Goal: Information Seeking & Learning: Learn about a topic

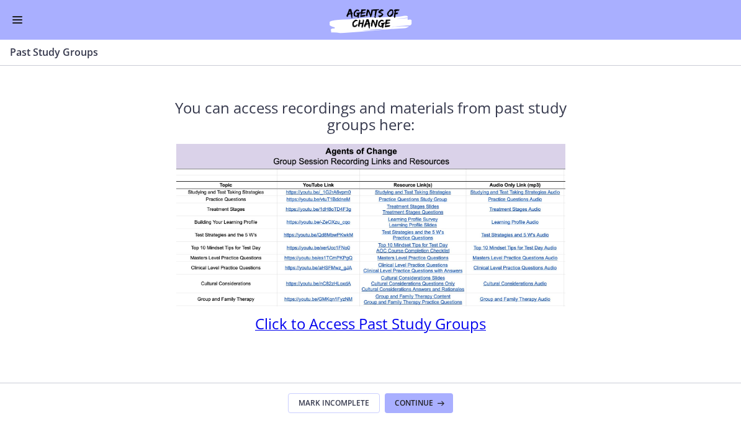
click at [16, 24] on button "Enable menu" at bounding box center [17, 19] width 15 height 15
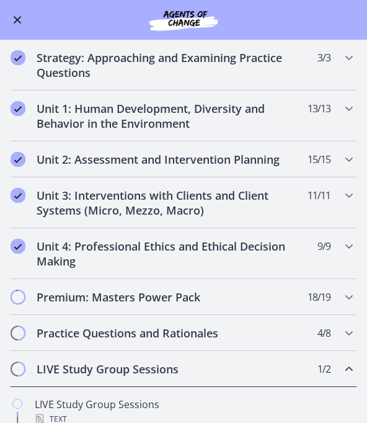
scroll to position [186, 0]
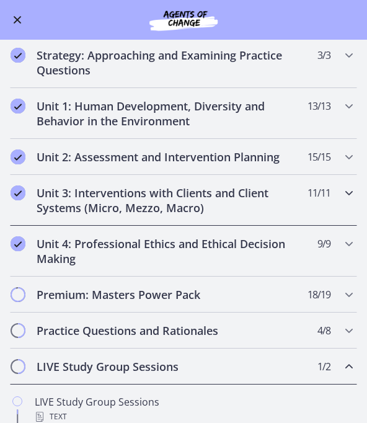
click at [104, 202] on h2 "Unit 3: Interventions with Clients and Client Systems (Micro, Mezzo, Macro)" at bounding box center [172, 201] width 271 height 30
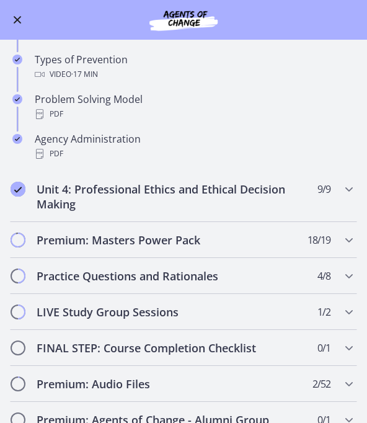
scroll to position [688, 0]
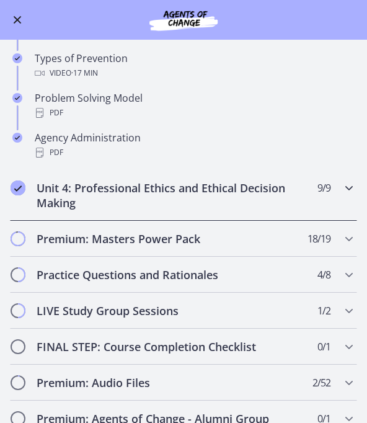
click at [66, 198] on h2 "Unit 4: Professional Ethics and Ethical Decision Making" at bounding box center [172, 196] width 271 height 30
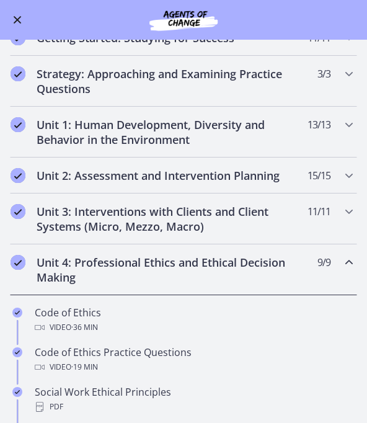
scroll to position [168, 0]
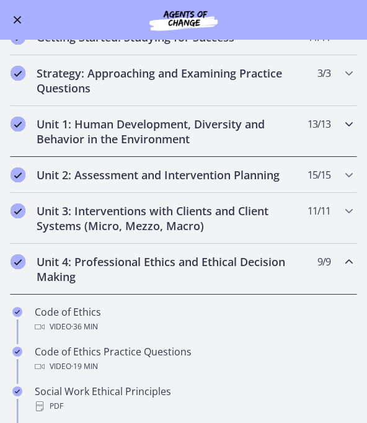
click at [51, 136] on h2 "Unit 1: Human Development, Diversity and Behavior in the Environment" at bounding box center [172, 132] width 271 height 30
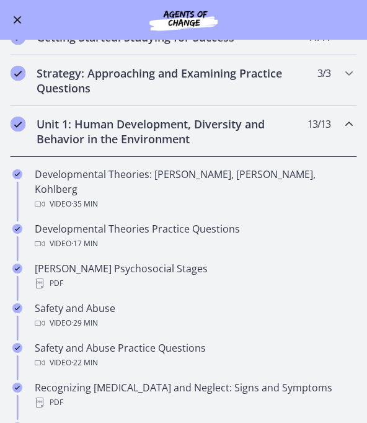
click at [45, 171] on div "Developmental Theories: [PERSON_NAME], [PERSON_NAME], Kohlberg Video · 35 min" at bounding box center [196, 189] width 323 height 45
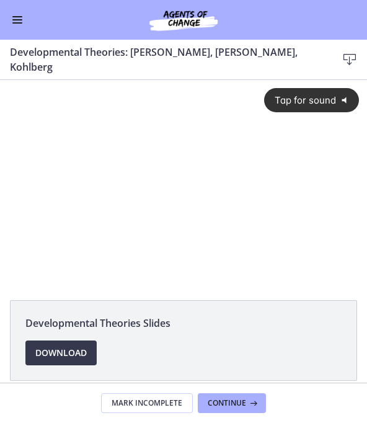
click at [324, 98] on span "Tap for sound" at bounding box center [301, 100] width 71 height 12
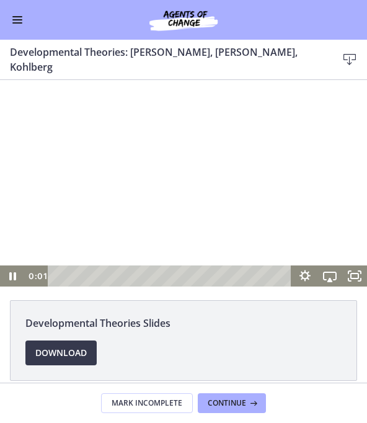
click at [360, 275] on icon "Fullscreen" at bounding box center [354, 276] width 25 height 21
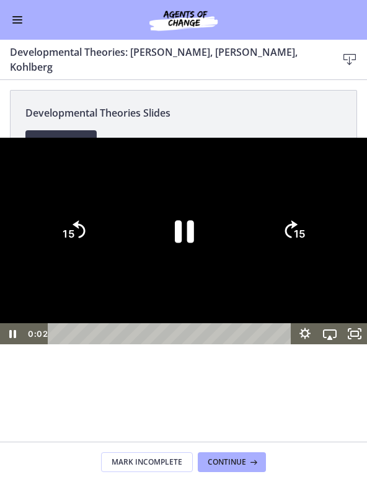
click at [262, 244] on div at bounding box center [183, 241] width 367 height 207
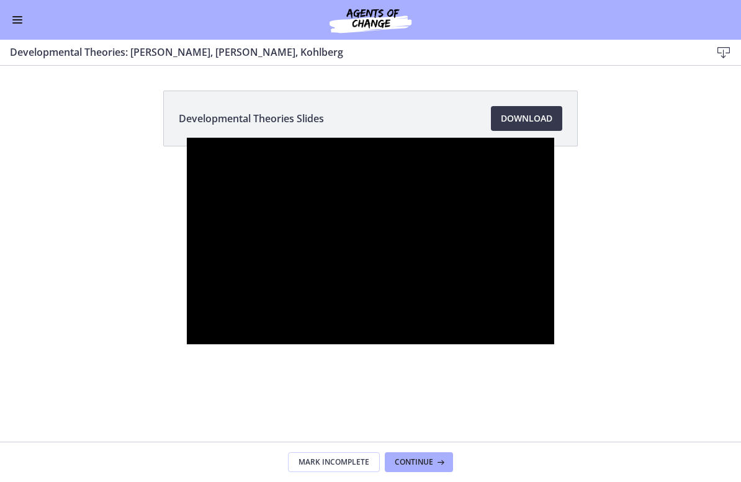
click at [408, 202] on div at bounding box center [370, 241] width 367 height 207
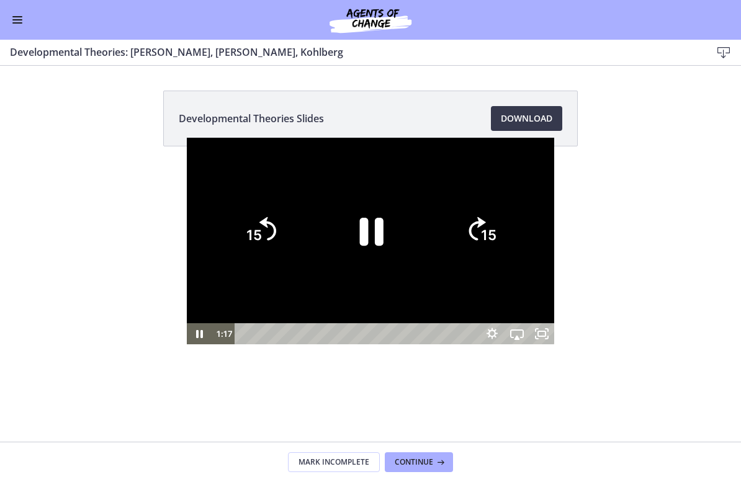
click at [345, 214] on icon "Pause" at bounding box center [370, 230] width 86 height 86
click at [348, 231] on icon "Play Video" at bounding box center [370, 230] width 86 height 86
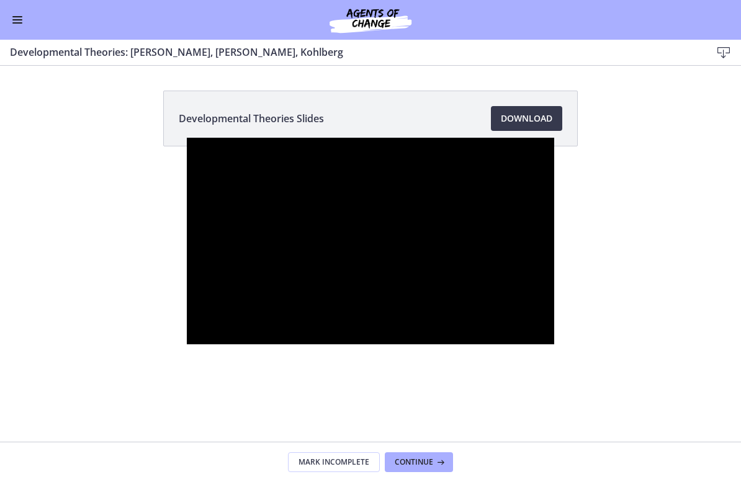
click at [530, 138] on div at bounding box center [370, 241] width 367 height 207
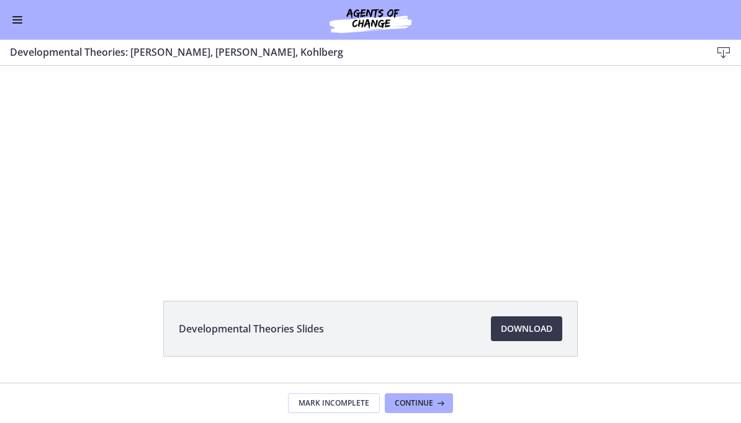
click at [15, 17] on button "Enable menu" at bounding box center [17, 19] width 15 height 15
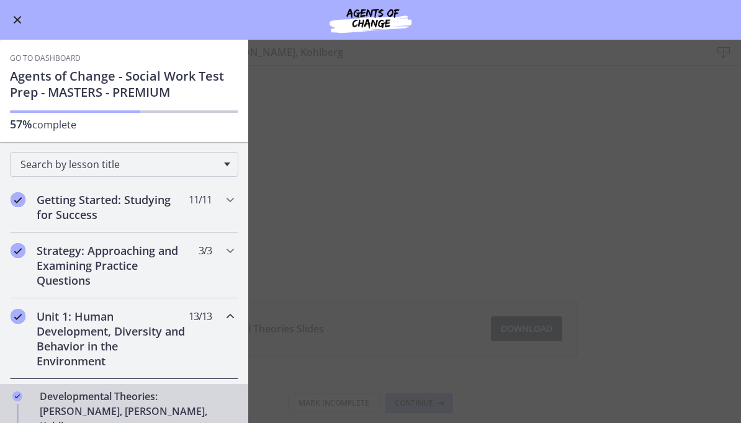
click at [17, 13] on button "Enable menu" at bounding box center [17, 19] width 15 height 15
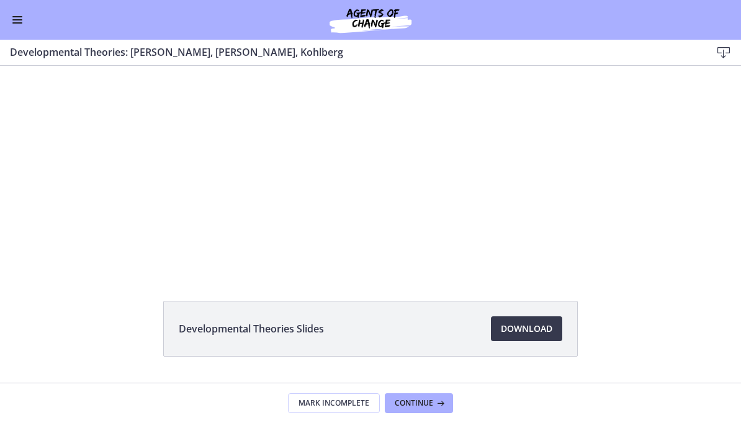
click at [460, 76] on div at bounding box center [370, 169] width 445 height 251
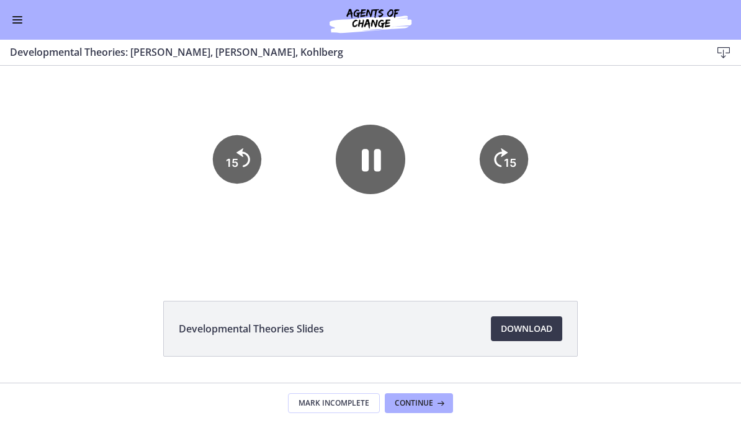
click at [525, 230] on div at bounding box center [370, 169] width 445 height 251
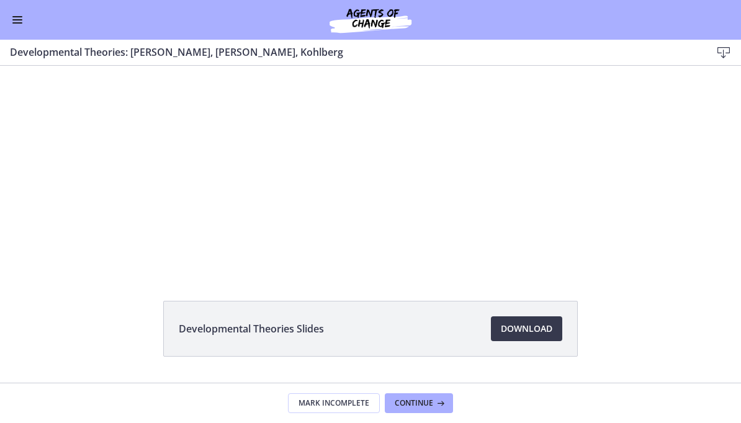
click at [532, 226] on div at bounding box center [370, 169] width 445 height 251
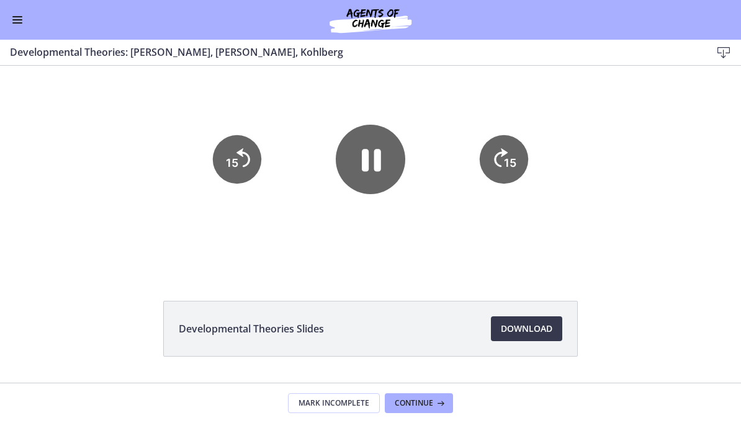
click at [522, 84] on div at bounding box center [370, 169] width 445 height 251
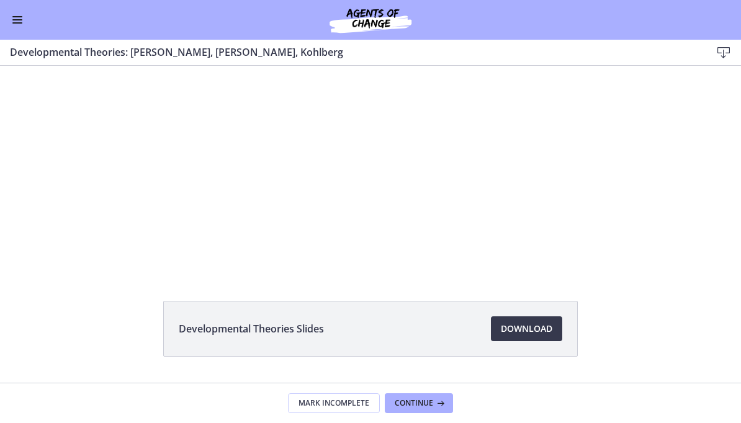
click at [532, 81] on div at bounding box center [370, 169] width 445 height 251
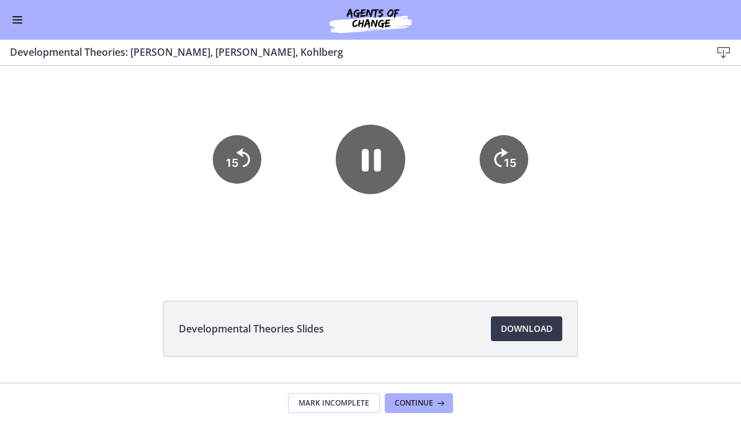
scroll to position [14, 0]
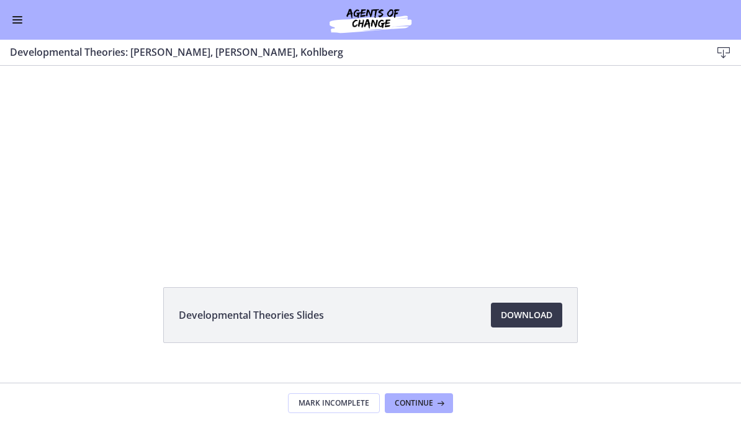
click at [508, 97] on div at bounding box center [370, 155] width 445 height 251
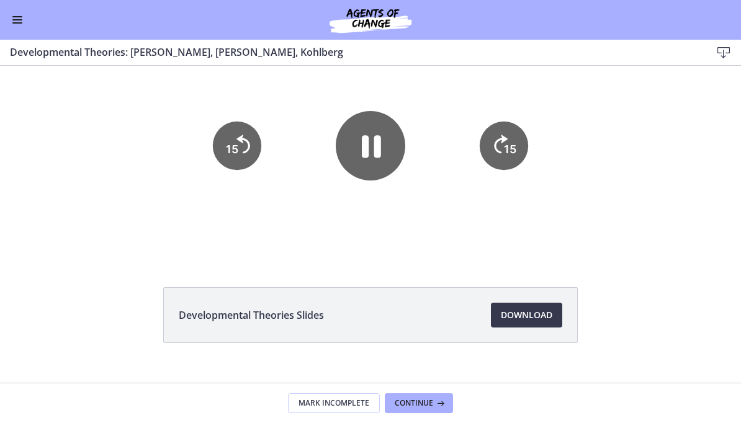
click at [515, 265] on div "Developmental Theories Slides Download Opens in a new window" at bounding box center [370, 210] width 741 height 317
click at [530, 230] on div at bounding box center [370, 155] width 445 height 251
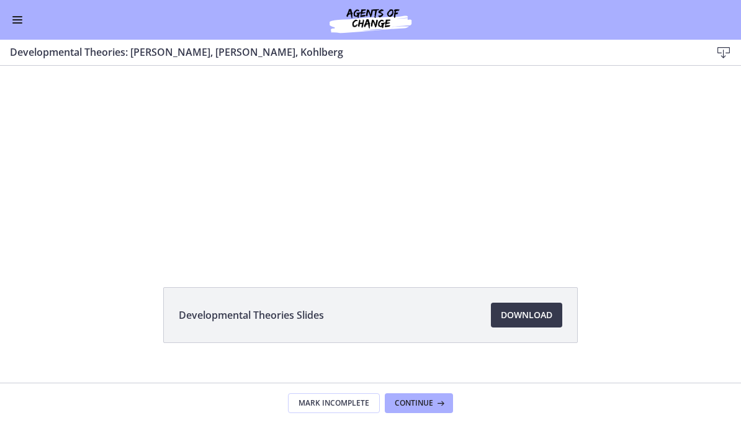
click at [529, 220] on div at bounding box center [370, 155] width 445 height 251
click at [529, 219] on div at bounding box center [370, 155] width 445 height 251
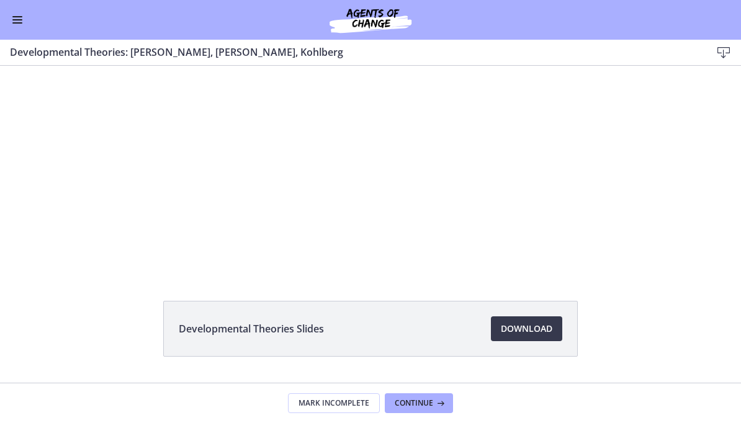
scroll to position [0, 0]
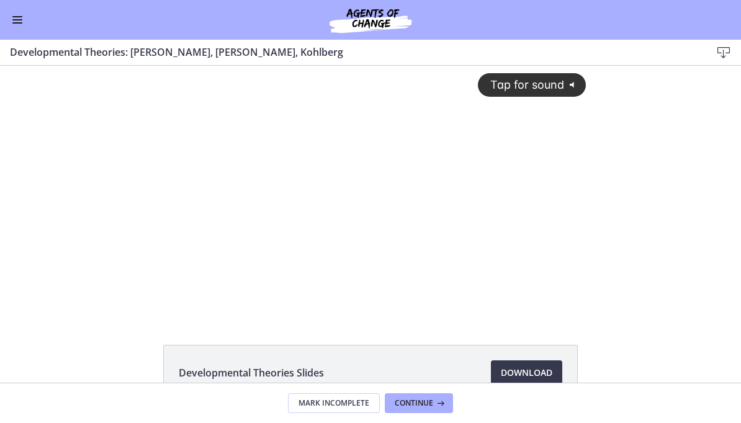
click at [522, 172] on div "Tap for sound @keyframes VOLUME_SMALL_WAVE_FLASH { 0% { opacity: 0; } 33% { opa…" at bounding box center [370, 181] width 445 height 231
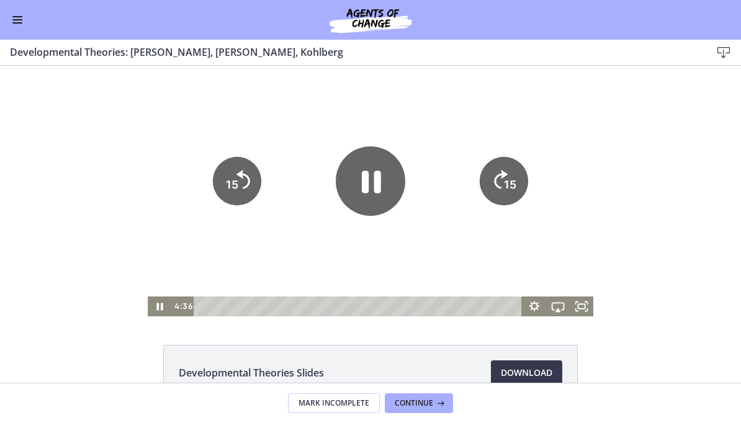
click at [589, 305] on icon "Fullscreen" at bounding box center [582, 307] width 24 height 20
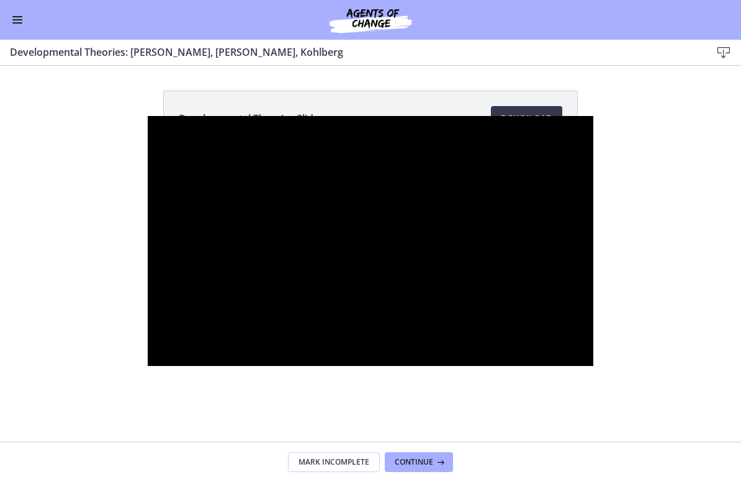
click at [510, 116] on div at bounding box center [370, 241] width 445 height 251
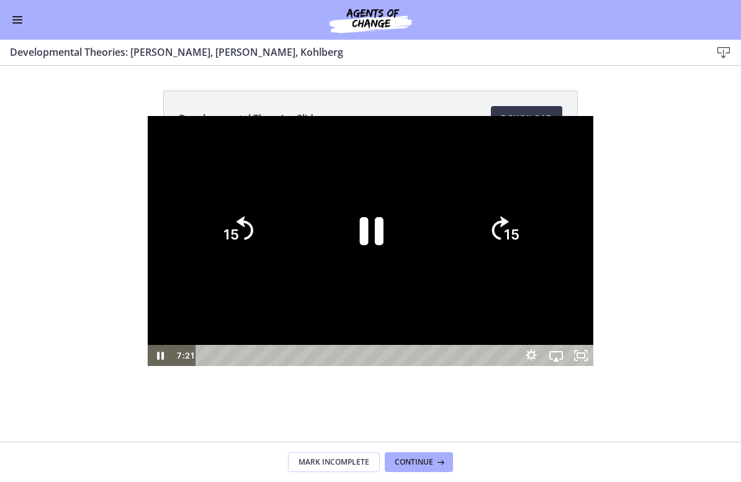
click at [377, 223] on icon "Pause" at bounding box center [372, 232] width 24 height 28
click at [369, 230] on icon "Play Video" at bounding box center [371, 230] width 22 height 30
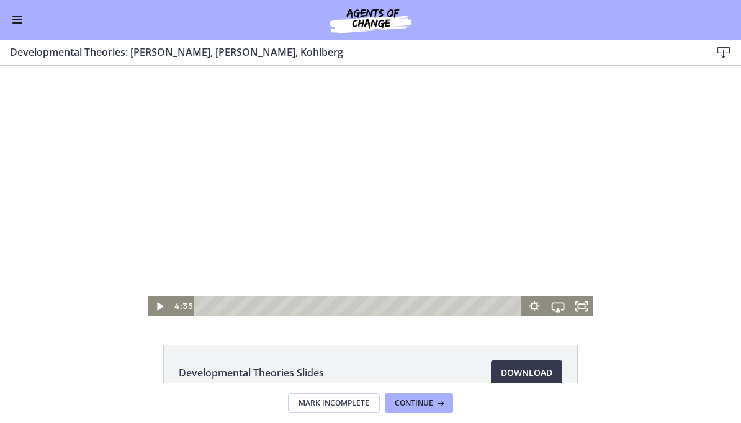
click at [17, 19] on span "Enable menu" at bounding box center [17, 19] width 10 height 1
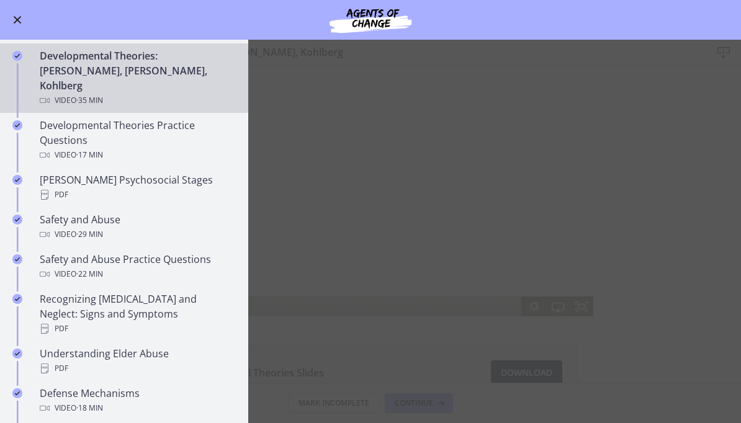
scroll to position [326, 0]
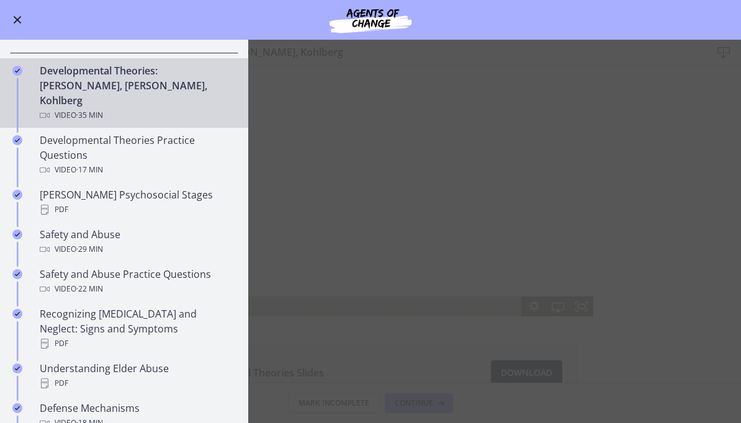
click at [161, 143] on div "Developmental Theories Practice Questions Video · 17 min" at bounding box center [137, 155] width 194 height 45
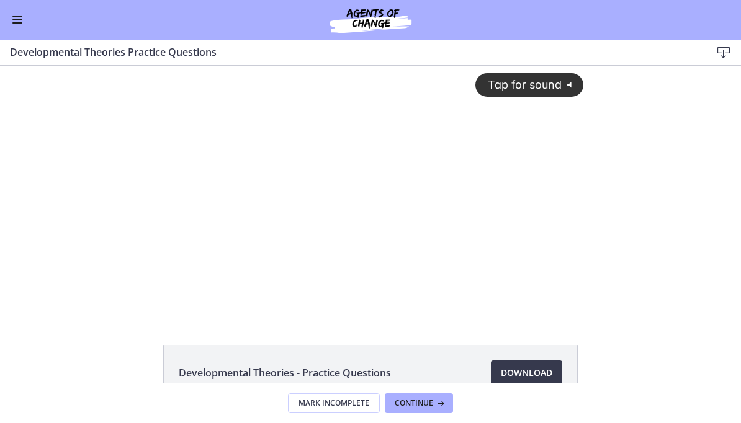
click at [523, 205] on div "Tap for sound @keyframes VOLUME_SMALL_WAVE_FLASH { 0% { opacity: 0; } 33% { opa…" at bounding box center [370, 181] width 441 height 231
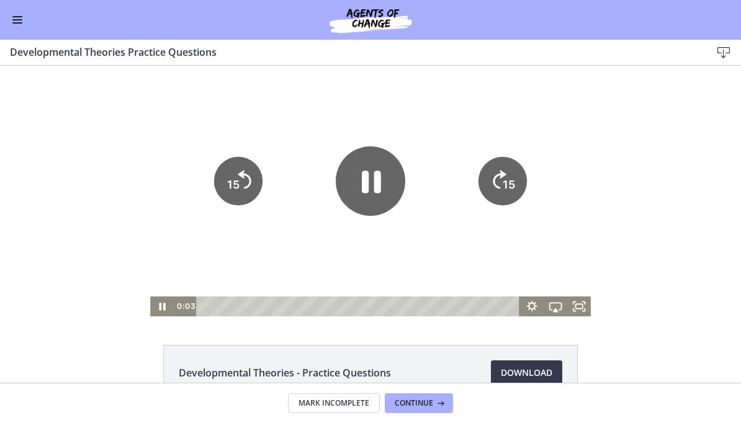
click at [588, 304] on icon "Fullscreen" at bounding box center [579, 307] width 24 height 20
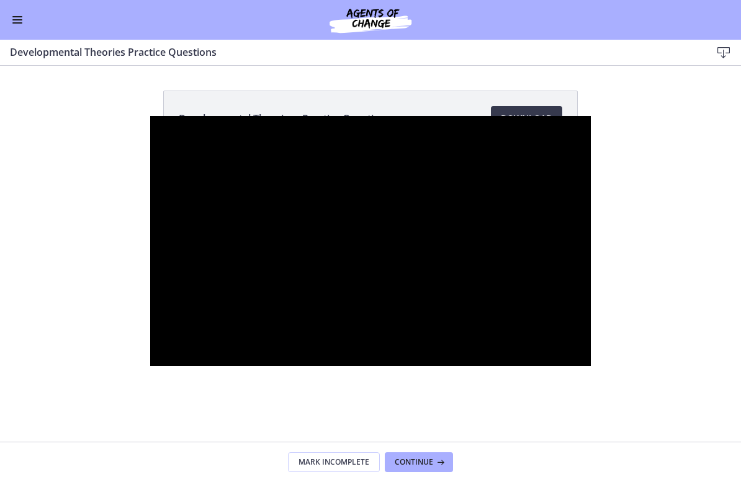
click at [591, 226] on div at bounding box center [370, 241] width 441 height 251
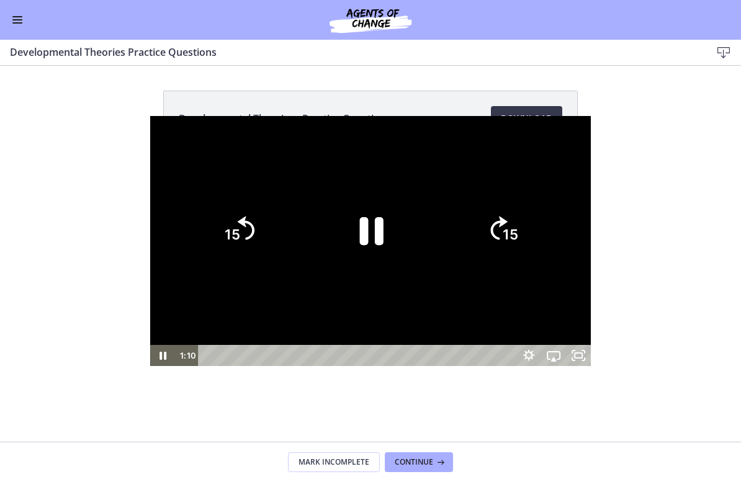
click at [386, 241] on icon "Pause" at bounding box center [370, 230] width 86 height 86
click at [381, 220] on icon "Play Video" at bounding box center [370, 230] width 97 height 97
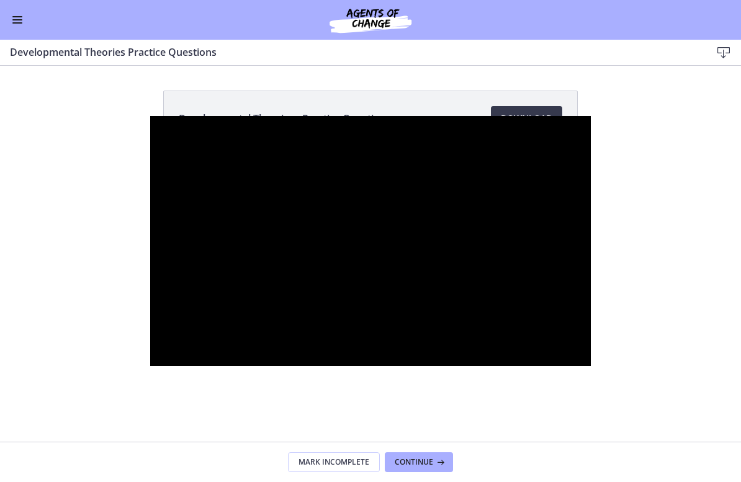
click at [563, 133] on div at bounding box center [370, 241] width 441 height 251
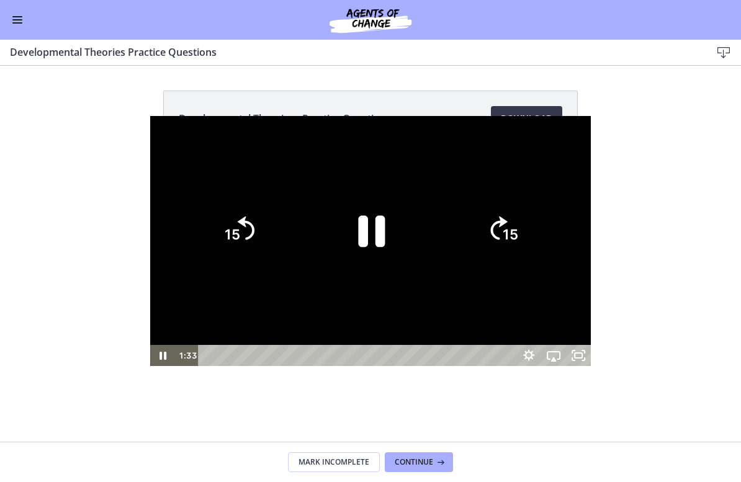
click at [378, 232] on icon "Pause" at bounding box center [371, 232] width 27 height 32
click at [378, 230] on icon "Play Video" at bounding box center [371, 230] width 22 height 30
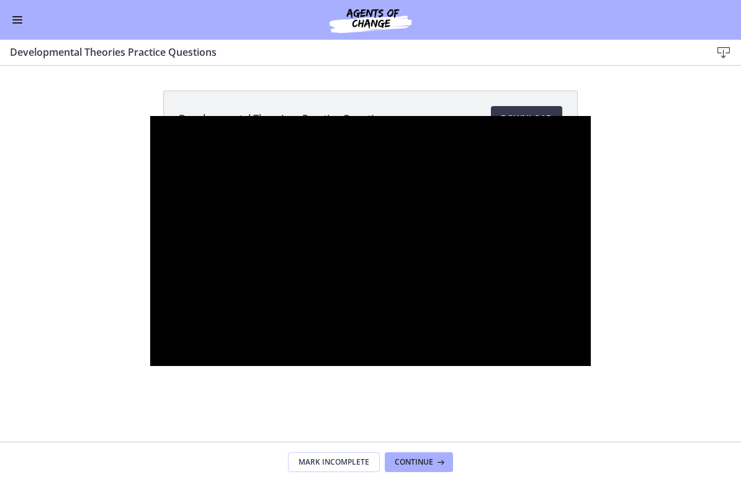
click at [519, 215] on div at bounding box center [370, 241] width 441 height 251
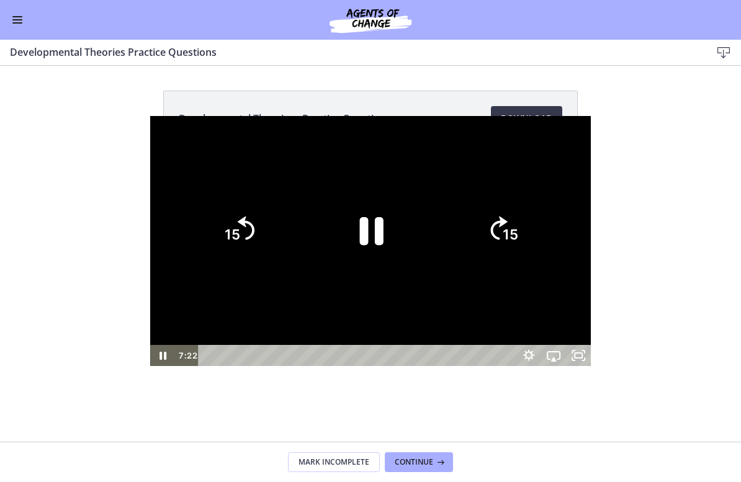
click at [359, 230] on icon "Pause" at bounding box center [370, 230] width 86 height 86
click at [382, 225] on icon "Play Video" at bounding box center [370, 230] width 86 height 86
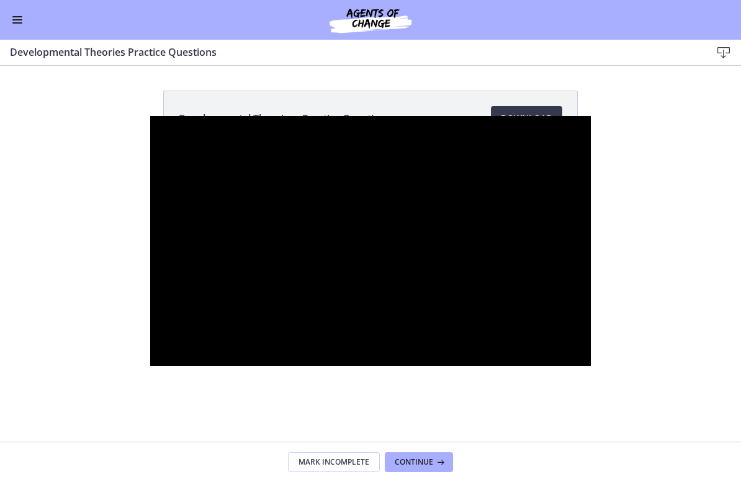
click at [425, 282] on div at bounding box center [370, 241] width 441 height 251
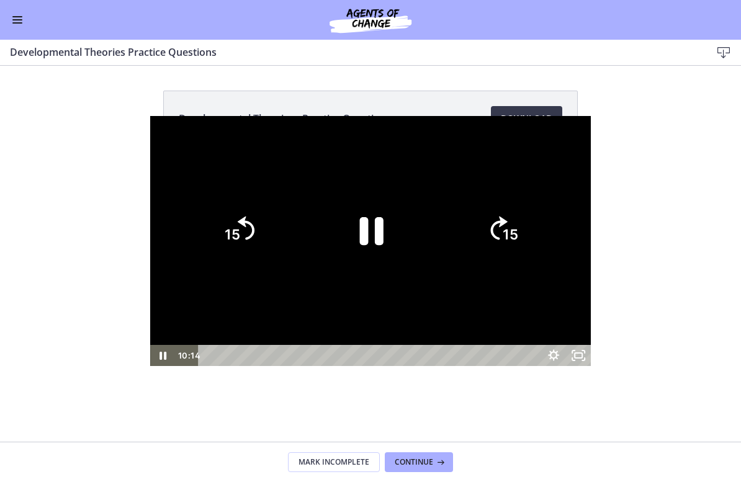
click at [400, 231] on icon "Pause" at bounding box center [370, 230] width 86 height 86
click at [351, 238] on icon "Play Video" at bounding box center [370, 230] width 97 height 97
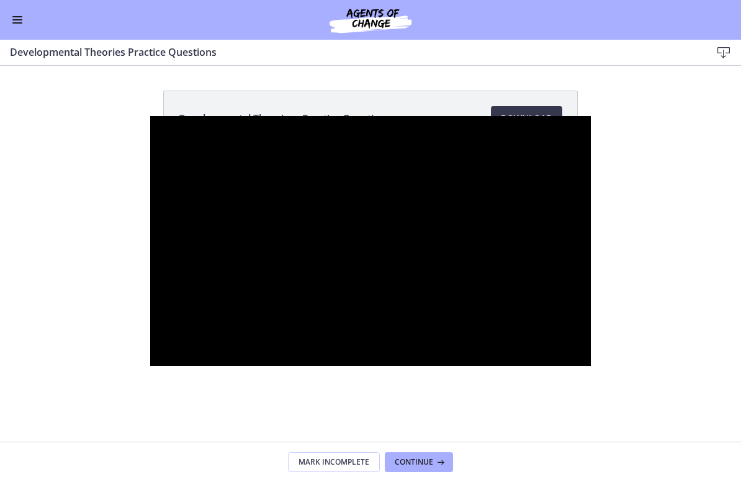
click at [406, 210] on div at bounding box center [370, 241] width 441 height 251
